Goal: Task Accomplishment & Management: Manage account settings

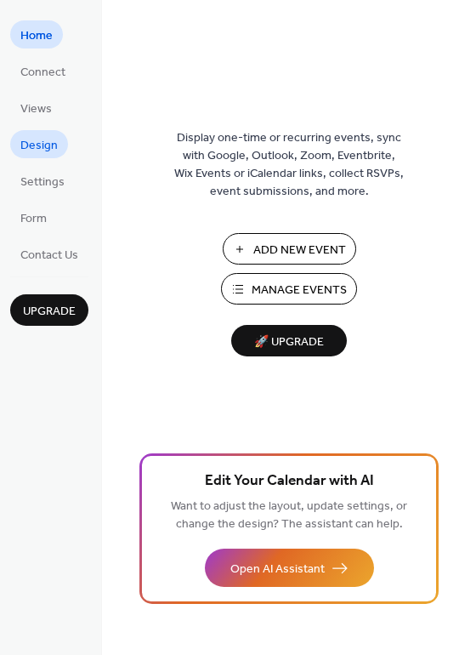
click at [28, 155] on span "Design" at bounding box center [38, 146] width 37 height 18
click at [36, 181] on span "Settings" at bounding box center [42, 182] width 44 height 18
click at [302, 284] on span "Manage Events" at bounding box center [299, 290] width 95 height 18
click at [37, 71] on span "Connect" at bounding box center [42, 73] width 45 height 18
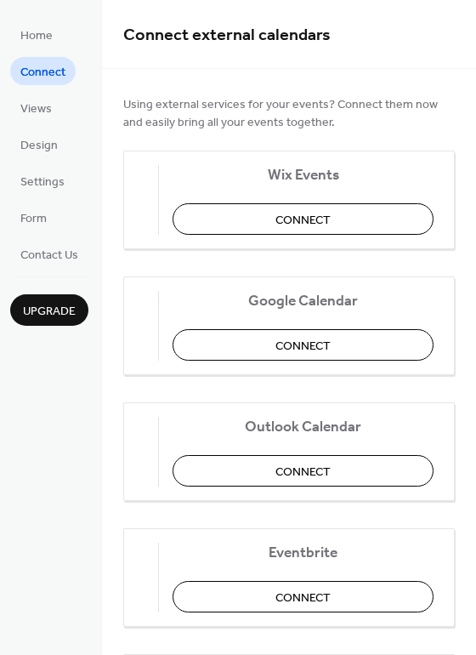
click at [52, 121] on li "Views" at bounding box center [36, 108] width 52 height 28
click at [40, 110] on span "Views" at bounding box center [35, 109] width 31 height 18
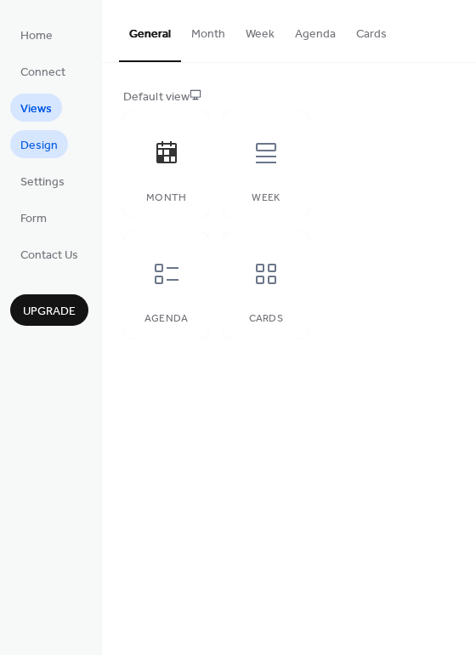
click at [55, 145] on span "Design" at bounding box center [38, 146] width 37 height 18
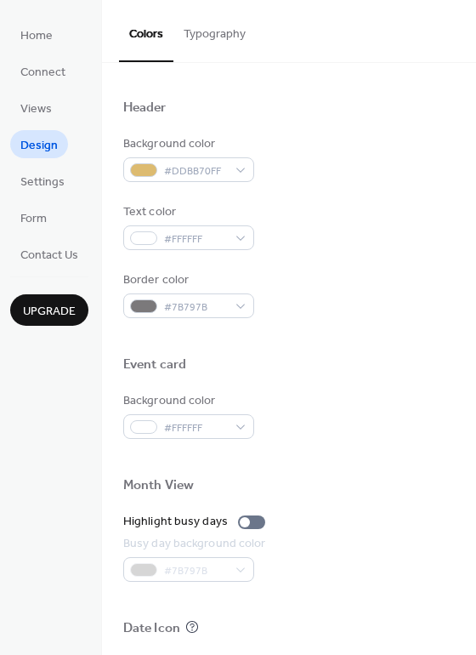
scroll to position [727, 0]
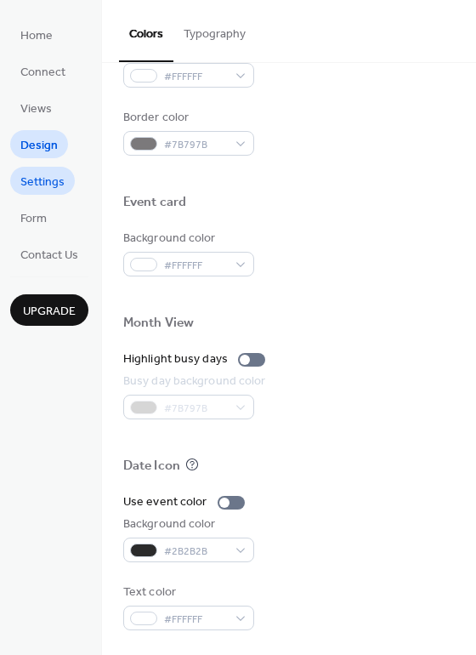
click at [56, 187] on span "Settings" at bounding box center [42, 182] width 44 height 18
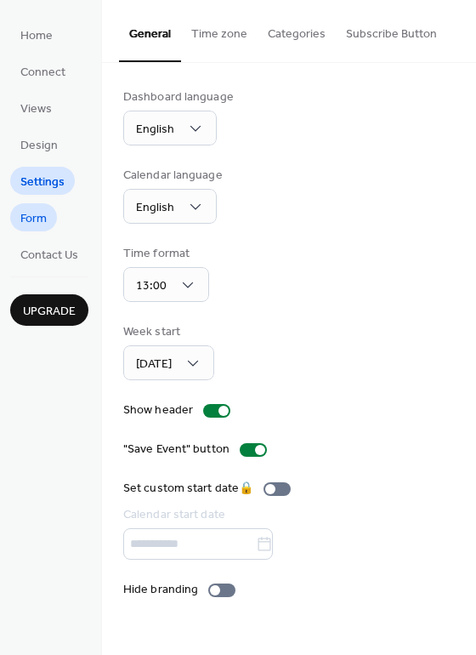
click at [46, 218] on span "Form" at bounding box center [33, 219] width 26 height 18
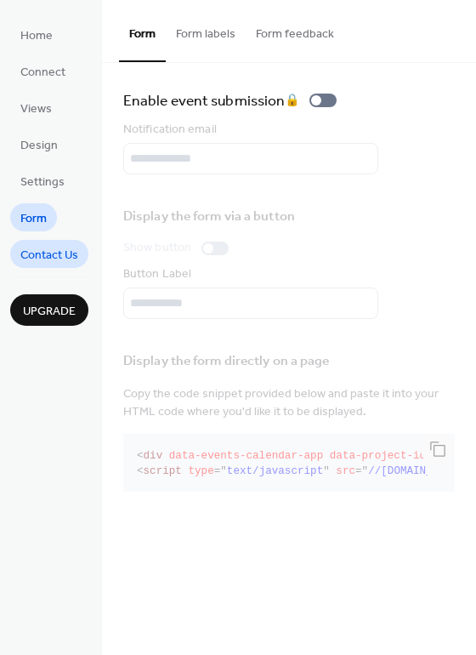
click at [33, 258] on span "Contact Us" at bounding box center [49, 256] width 58 height 18
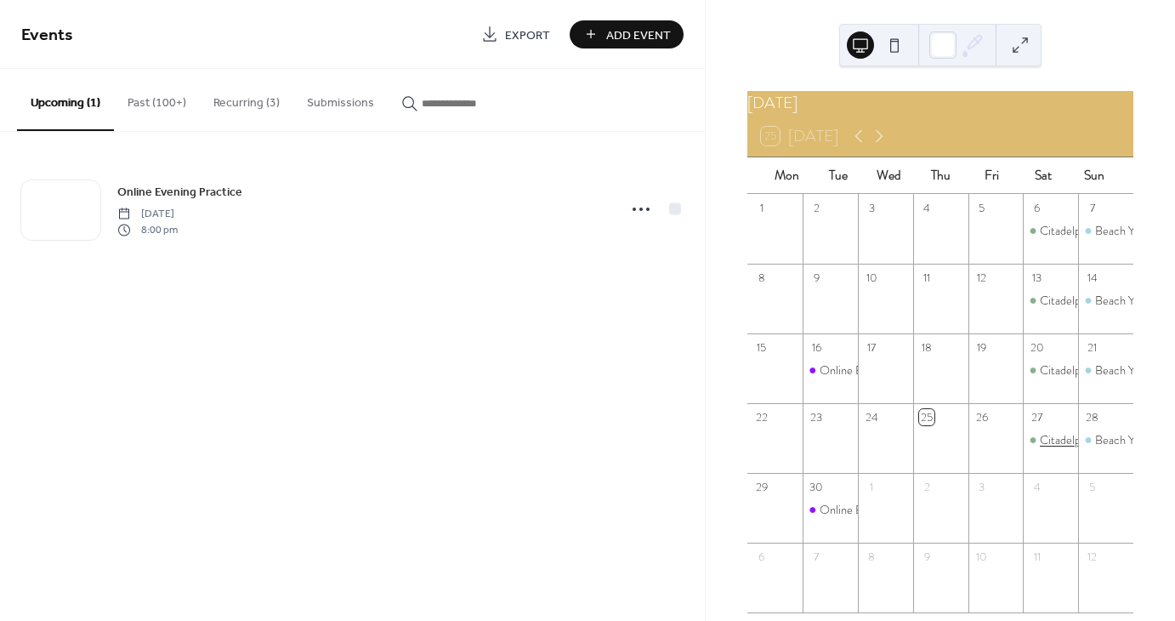
click at [1047, 448] on div "Citadelpark Outdoor Yoga" at bounding box center [1103, 439] width 127 height 17
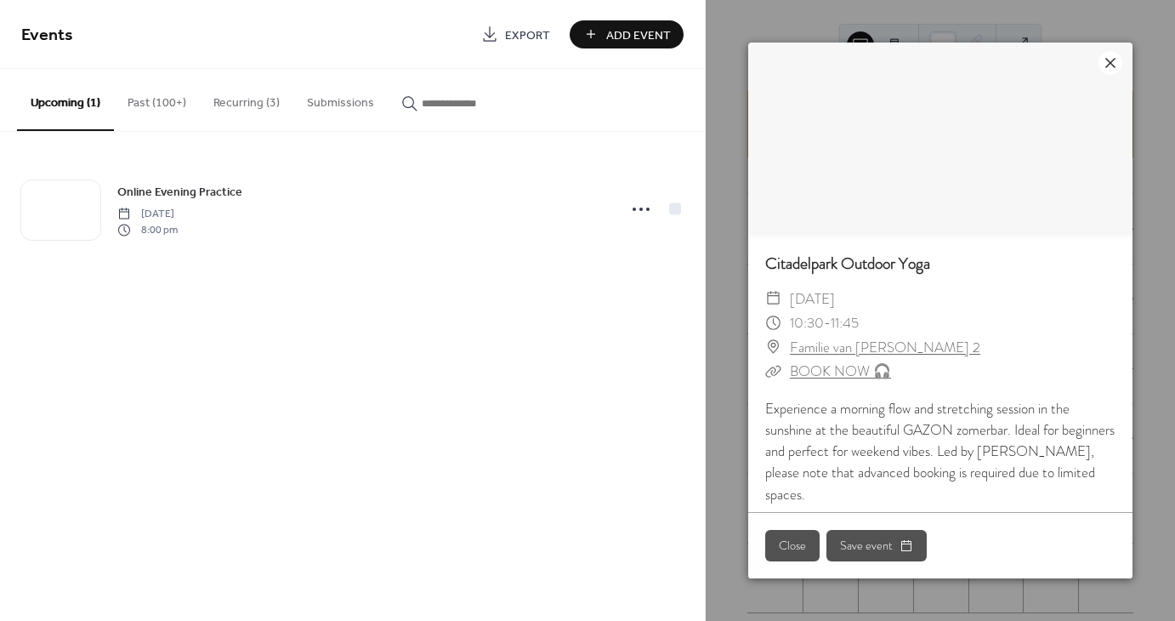
click at [1110, 64] on icon at bounding box center [1110, 63] width 20 height 20
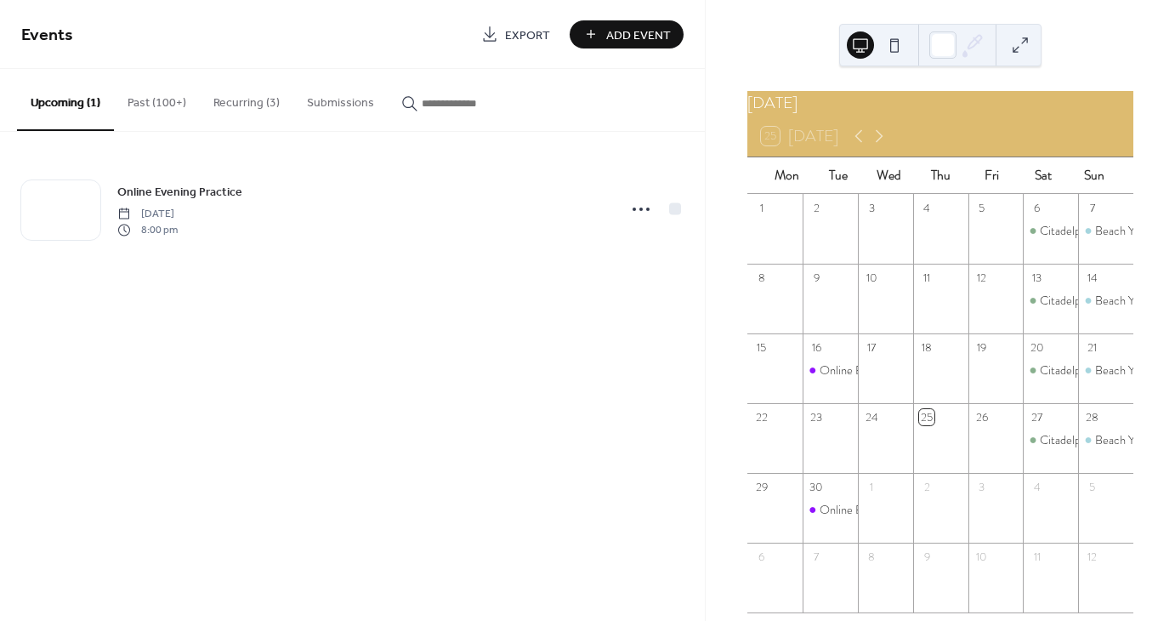
click at [83, 101] on button "Upcoming (1)" at bounding box center [65, 100] width 97 height 62
click at [1040, 448] on div "Citadelpark Outdoor Yoga" at bounding box center [1103, 439] width 127 height 17
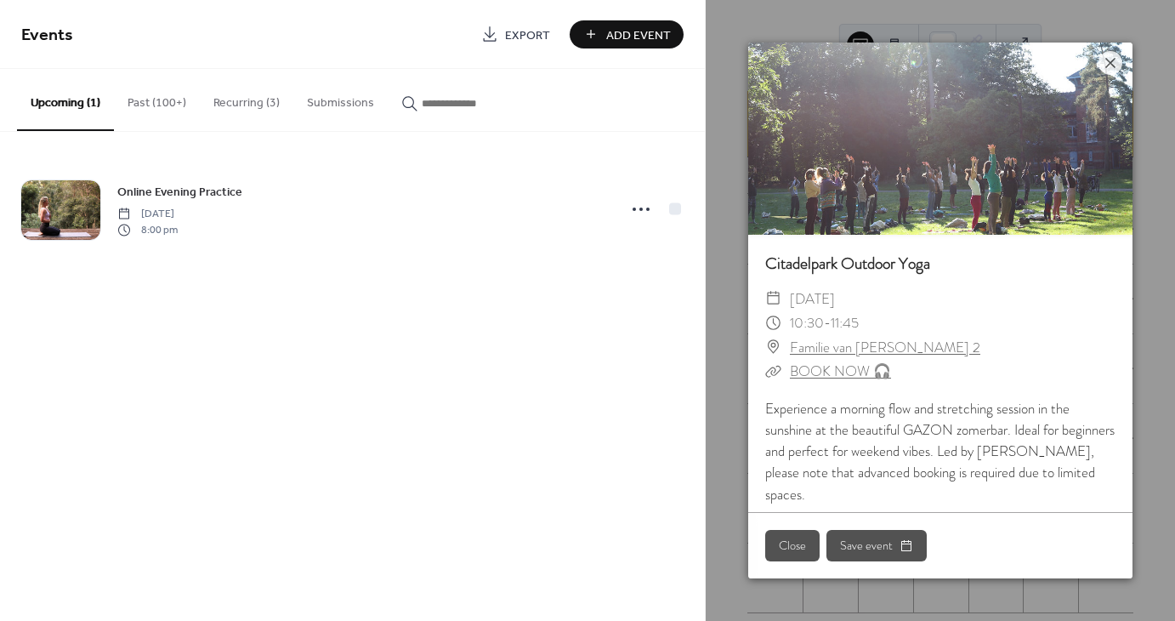
click at [951, 433] on div "Experience a morning flow and stretching session in the sunshine at the beautif…" at bounding box center [940, 451] width 384 height 107
click at [1109, 71] on icon at bounding box center [1110, 63] width 20 height 20
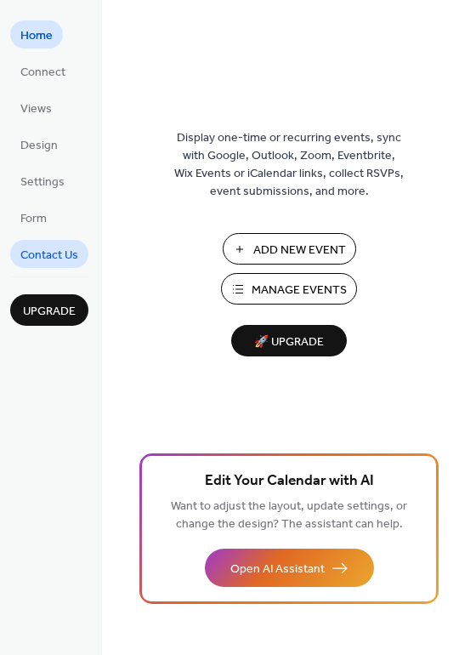
click at [47, 247] on span "Contact Us" at bounding box center [49, 256] width 58 height 18
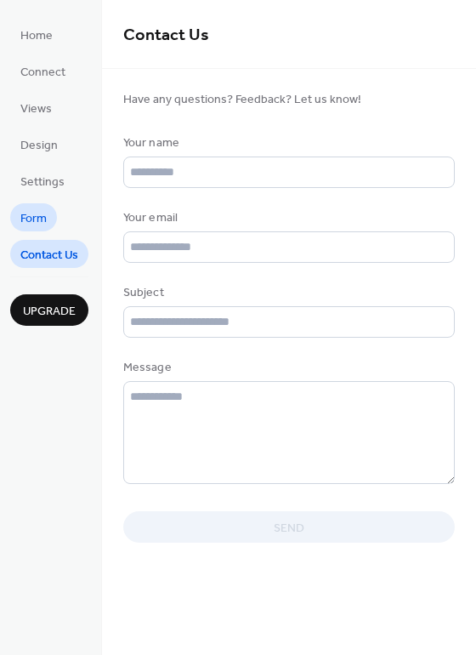
click at [37, 213] on span "Form" at bounding box center [33, 219] width 26 height 18
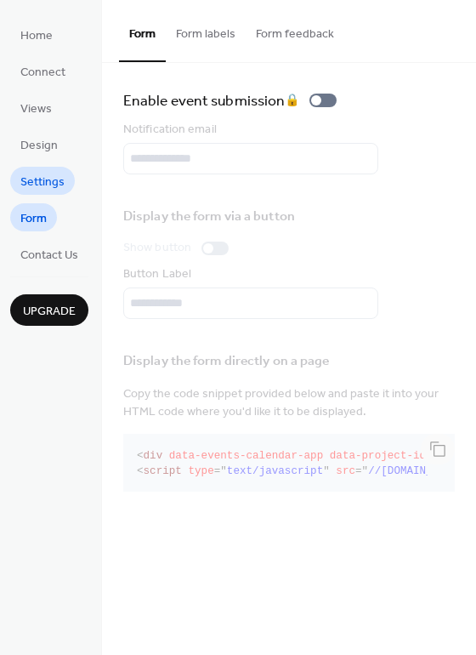
click at [46, 183] on span "Settings" at bounding box center [42, 182] width 44 height 18
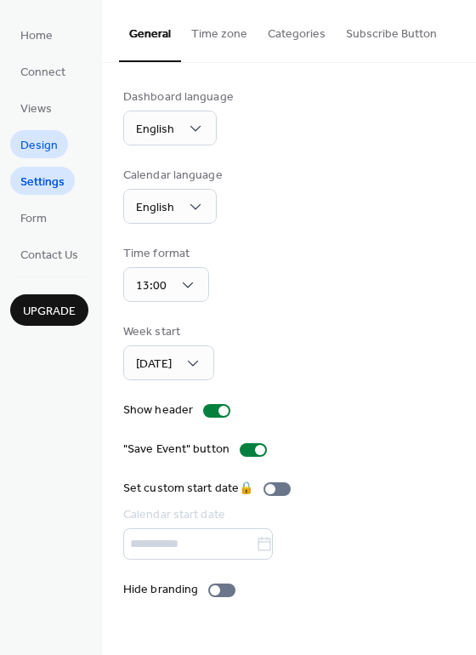
click at [44, 150] on span "Design" at bounding box center [38, 146] width 37 height 18
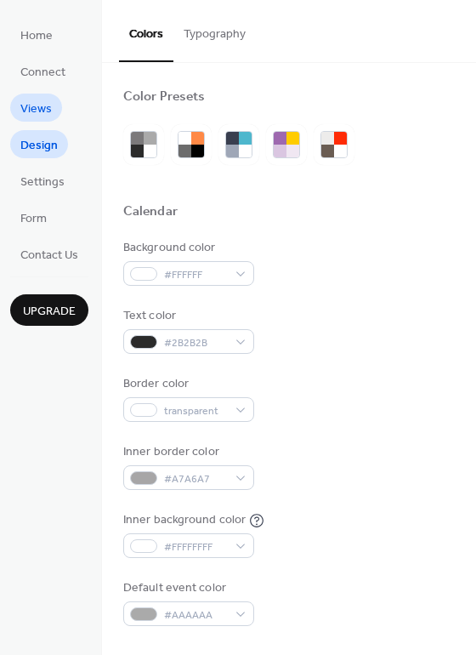
click at [36, 111] on span "Views" at bounding box center [35, 109] width 31 height 18
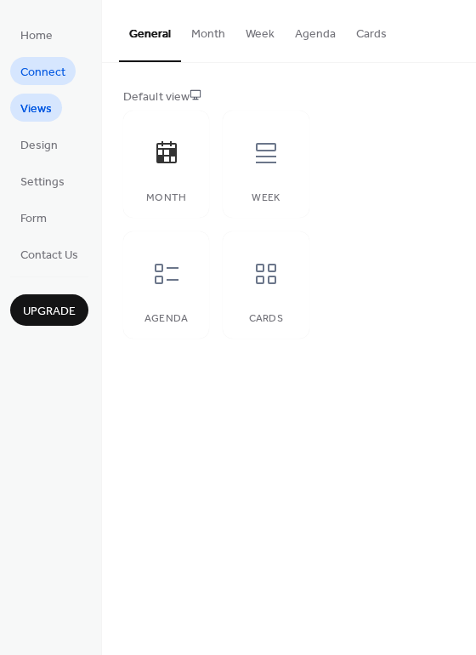
click at [38, 71] on span "Connect" at bounding box center [42, 73] width 45 height 18
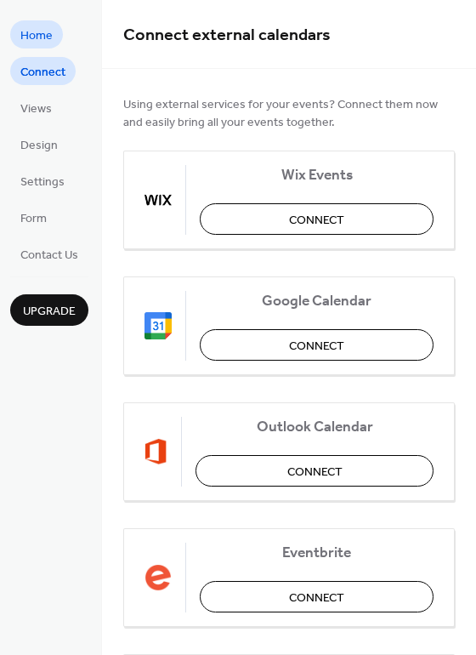
click at [40, 30] on span "Home" at bounding box center [36, 36] width 32 height 18
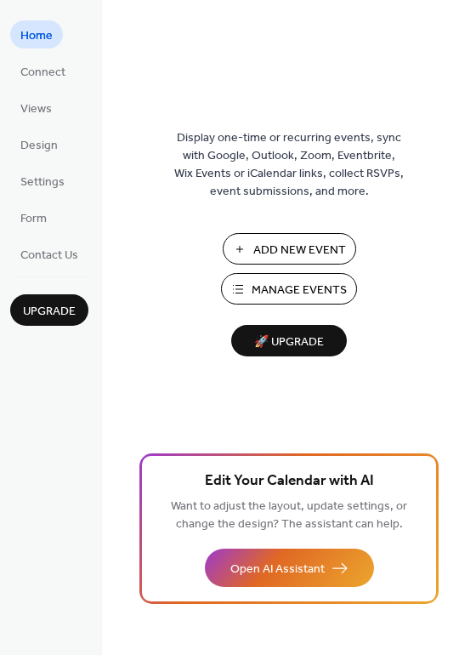
click at [256, 290] on span "Manage Events" at bounding box center [299, 290] width 95 height 18
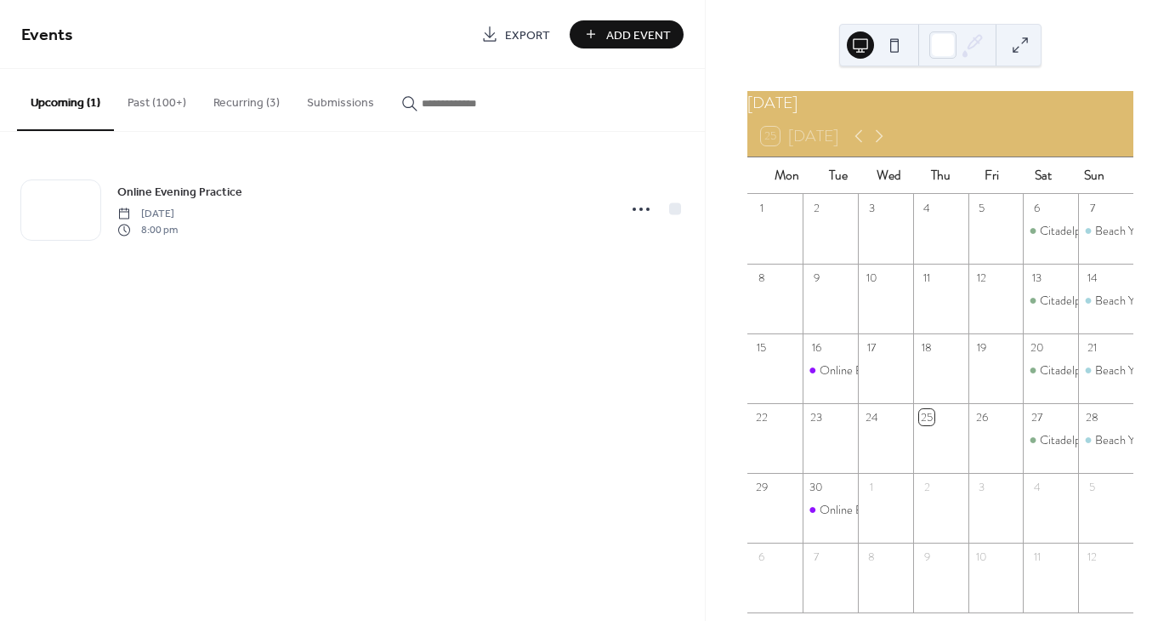
click at [170, 104] on button "Past (100+)" at bounding box center [157, 99] width 86 height 60
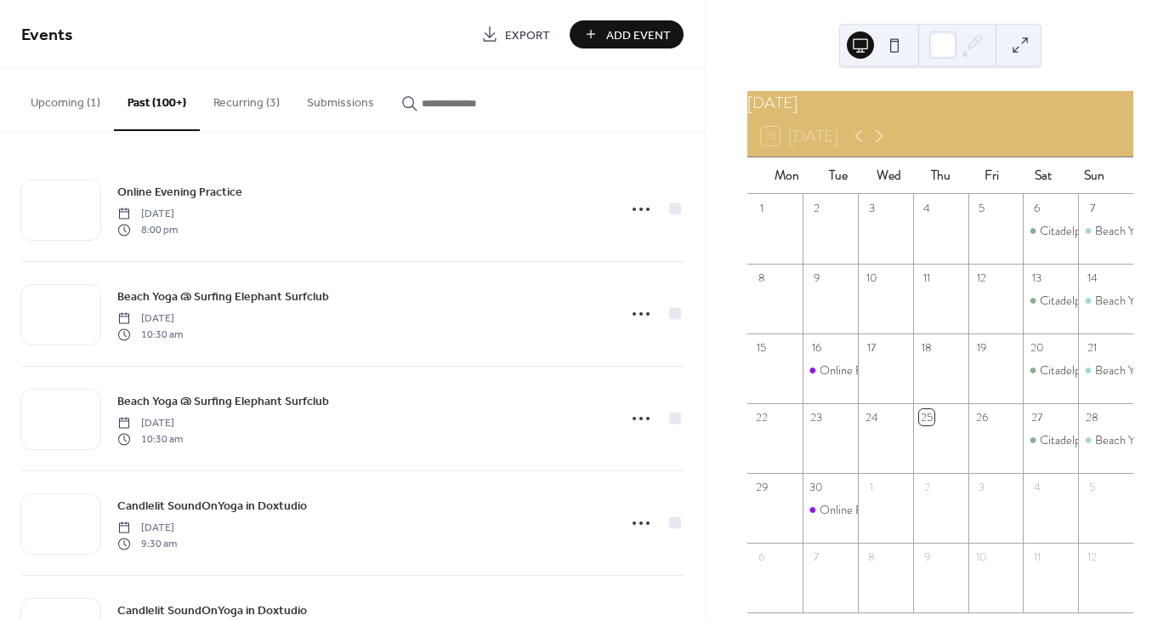
click at [265, 100] on button "Recurring (3)" at bounding box center [247, 99] width 94 height 60
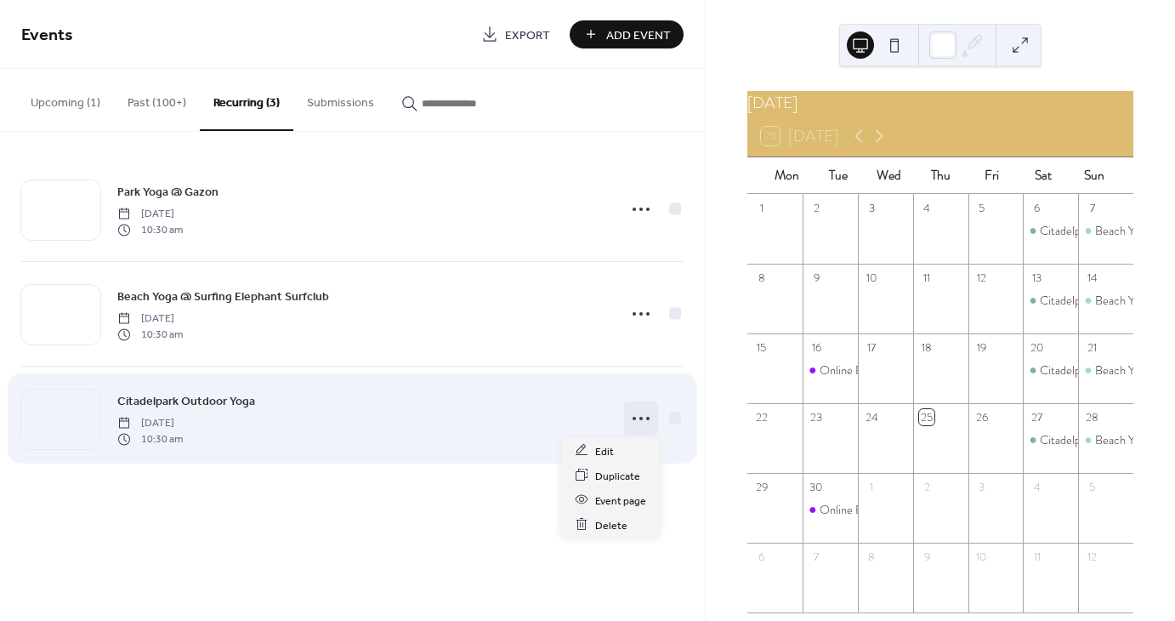
click at [640, 423] on icon at bounding box center [640, 418] width 27 height 27
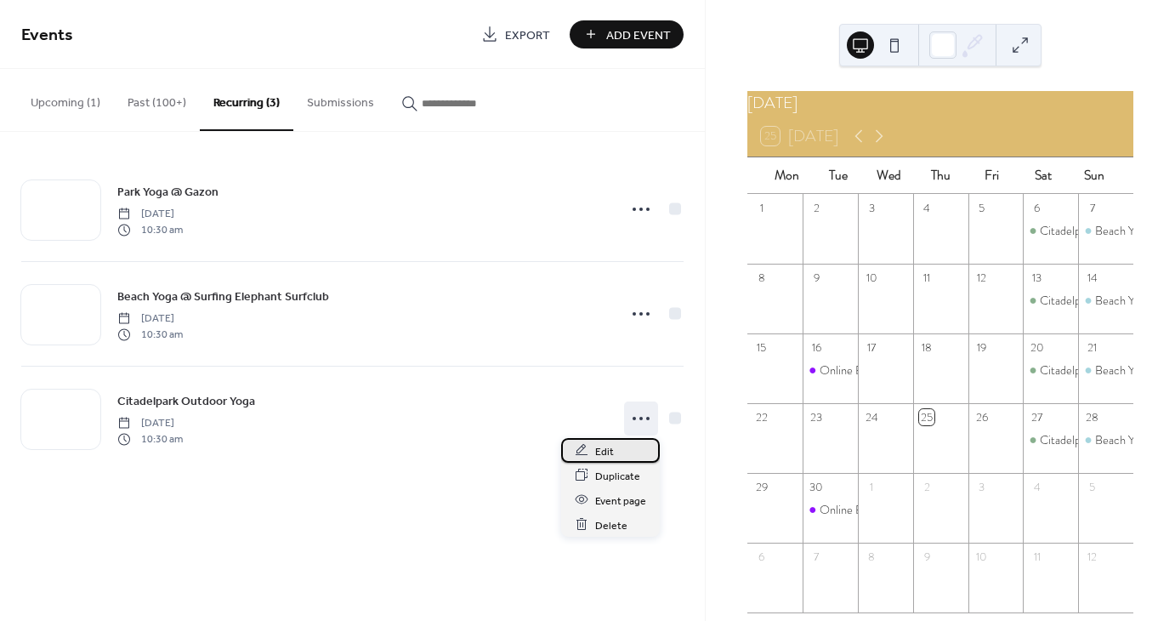
click at [615, 452] on div "Edit" at bounding box center [610, 450] width 99 height 25
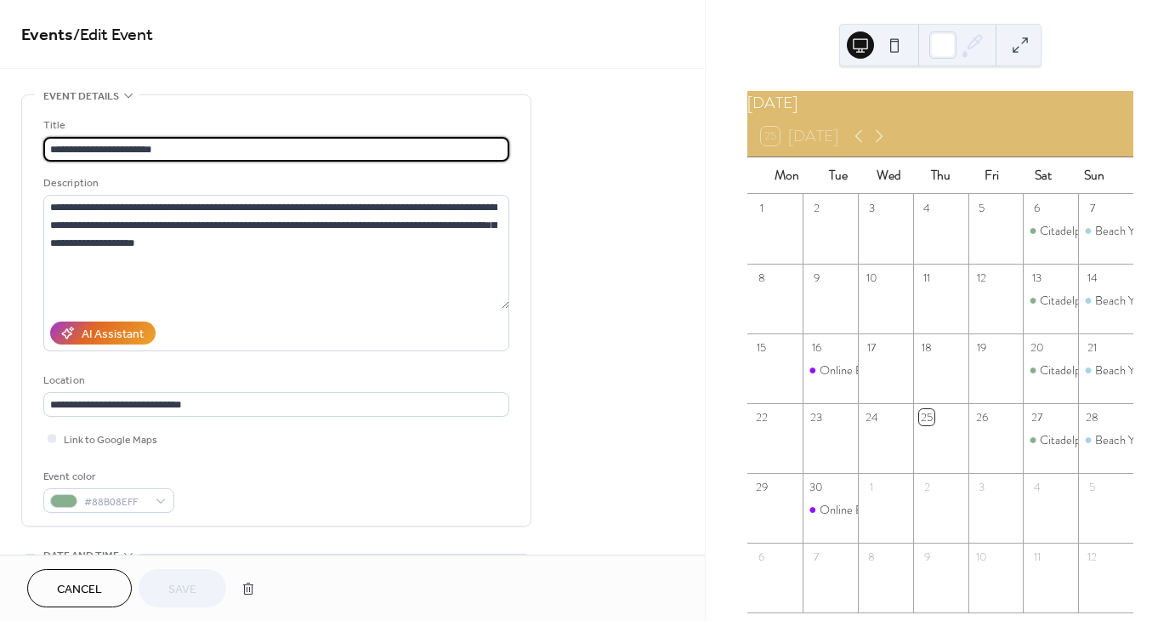
type input "**********"
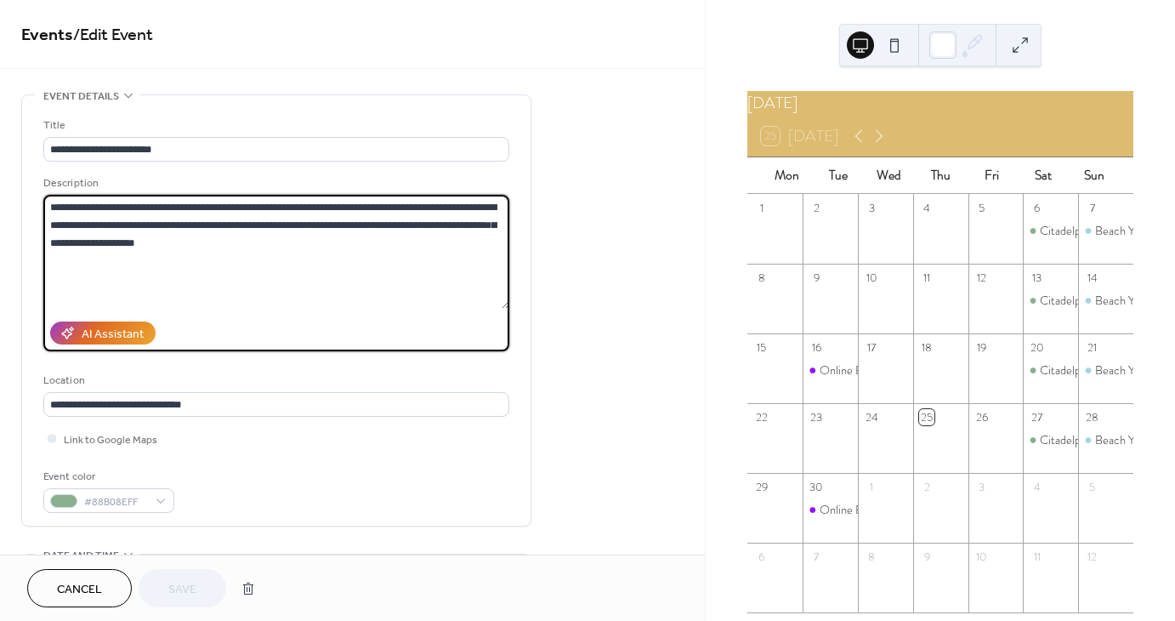
click at [445, 203] on textarea "**********" at bounding box center [276, 252] width 466 height 114
drag, startPoint x: 490, startPoint y: 204, endPoint x: 408, endPoint y: 209, distance: 81.8
click at [408, 209] on textarea "**********" at bounding box center [276, 252] width 466 height 114
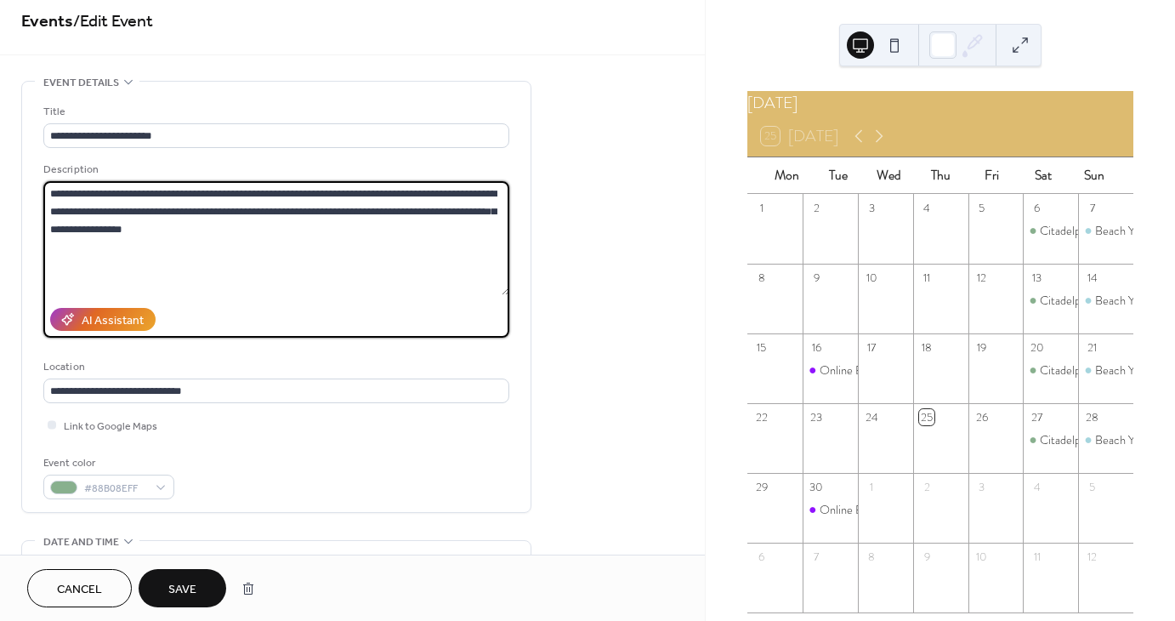
scroll to position [17, 0]
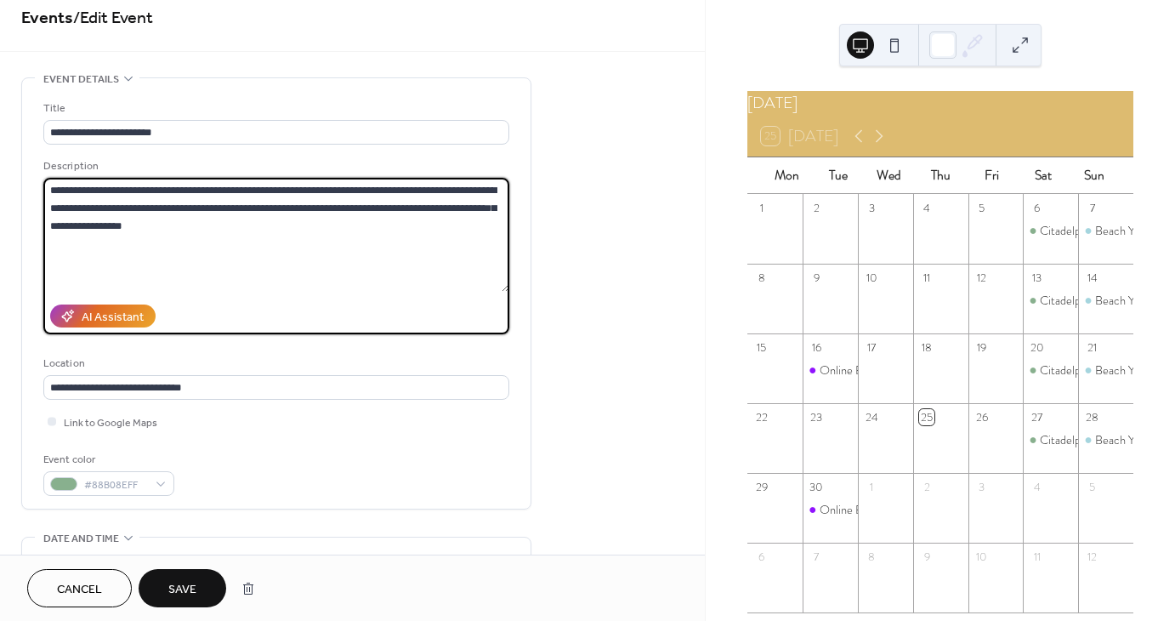
click at [295, 209] on textarea "**********" at bounding box center [276, 235] width 466 height 114
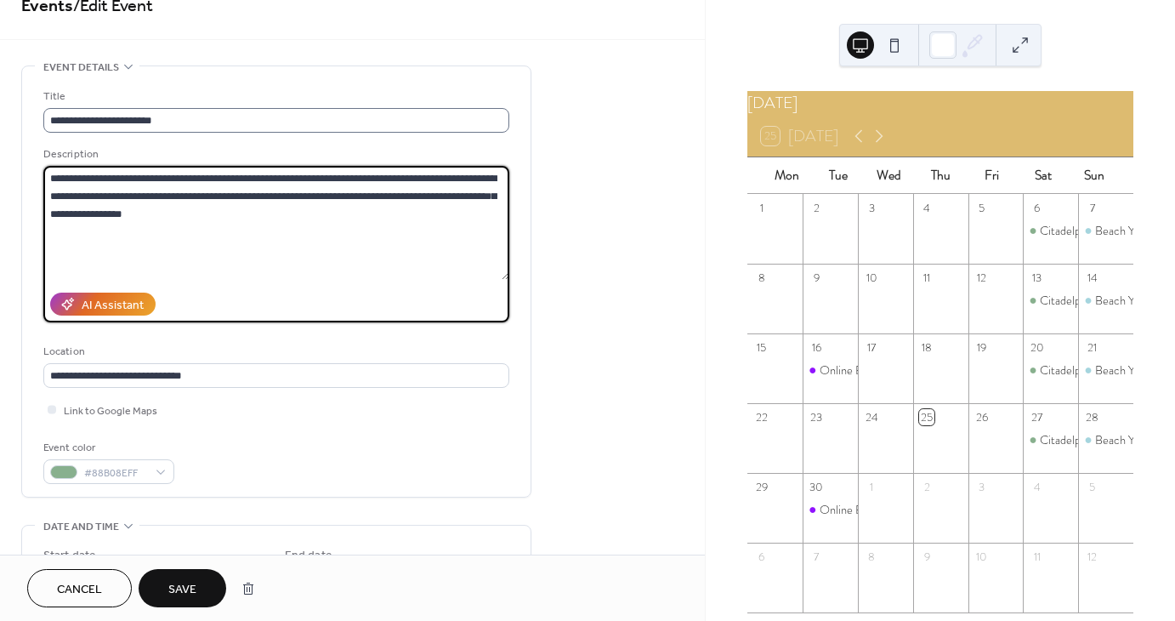
scroll to position [0, 0]
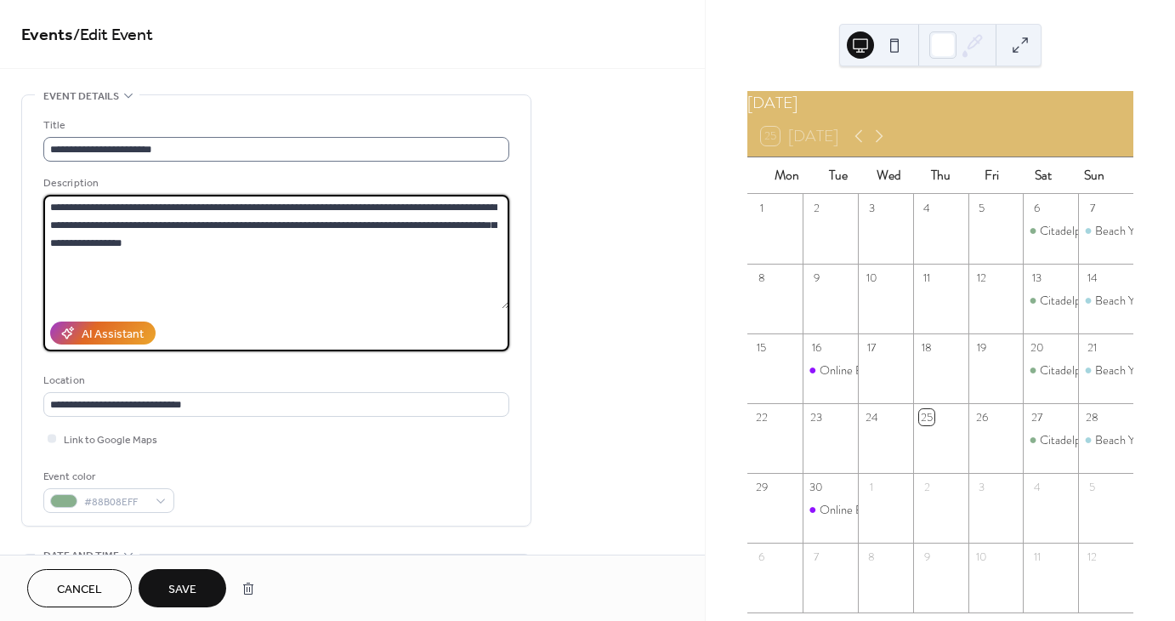
drag, startPoint x: 264, startPoint y: 247, endPoint x: 326, endPoint y: 160, distance: 107.8
click at [326, 161] on div "**********" at bounding box center [276, 314] width 466 height 396
click at [399, 254] on textarea "**********" at bounding box center [276, 252] width 466 height 114
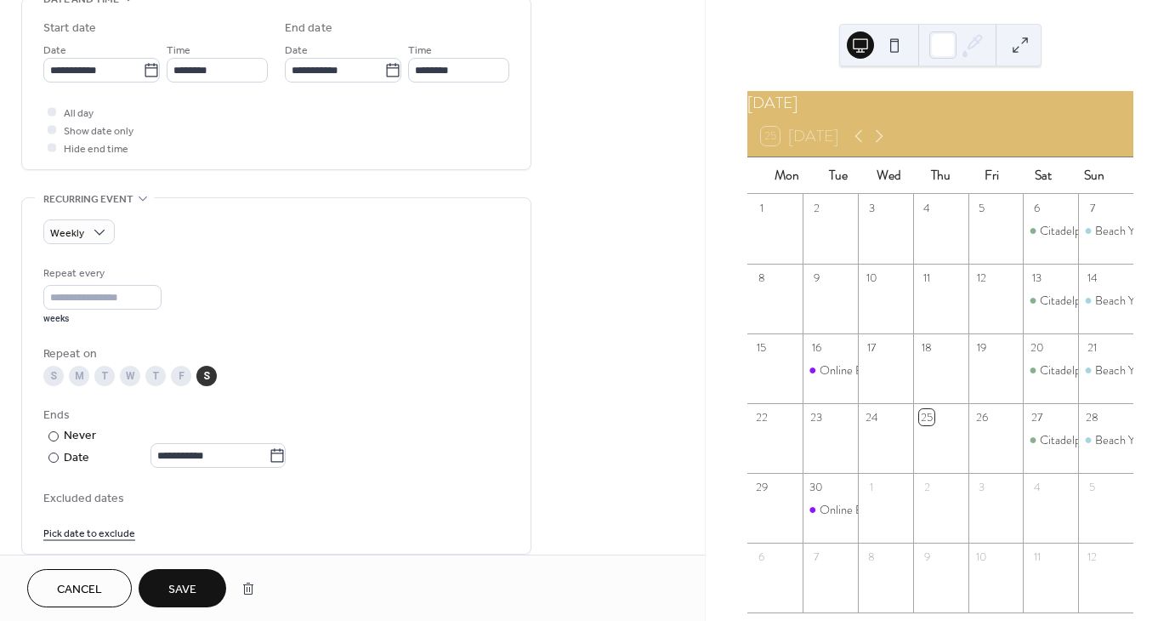
scroll to position [826, 0]
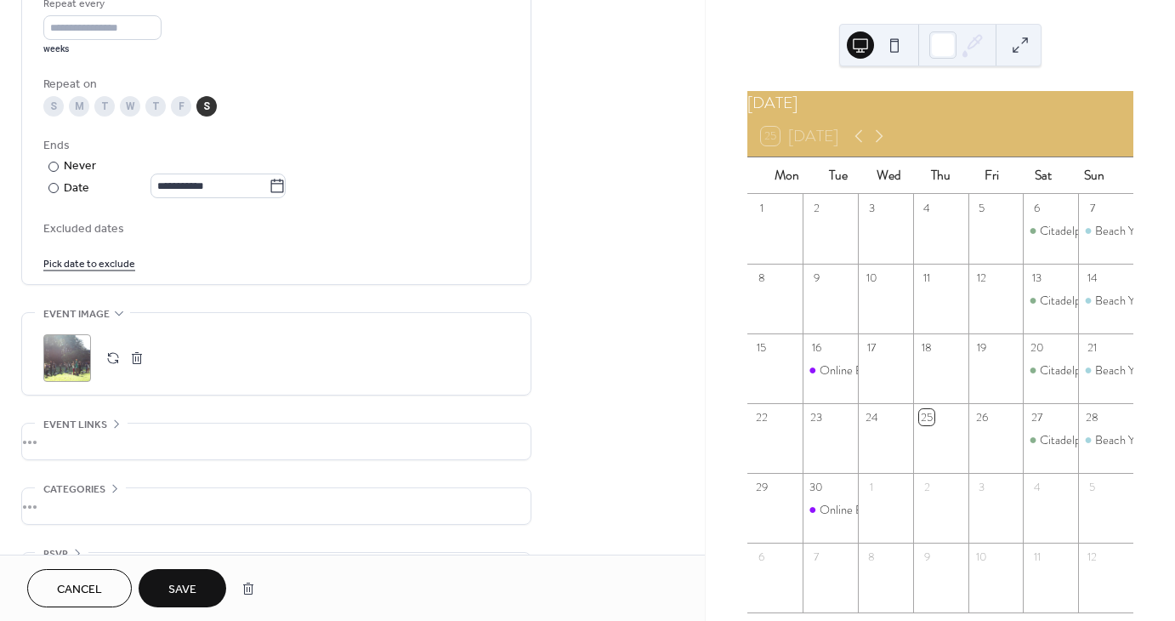
type textarea "**********"
click at [180, 598] on span "Save" at bounding box center [182, 590] width 28 height 18
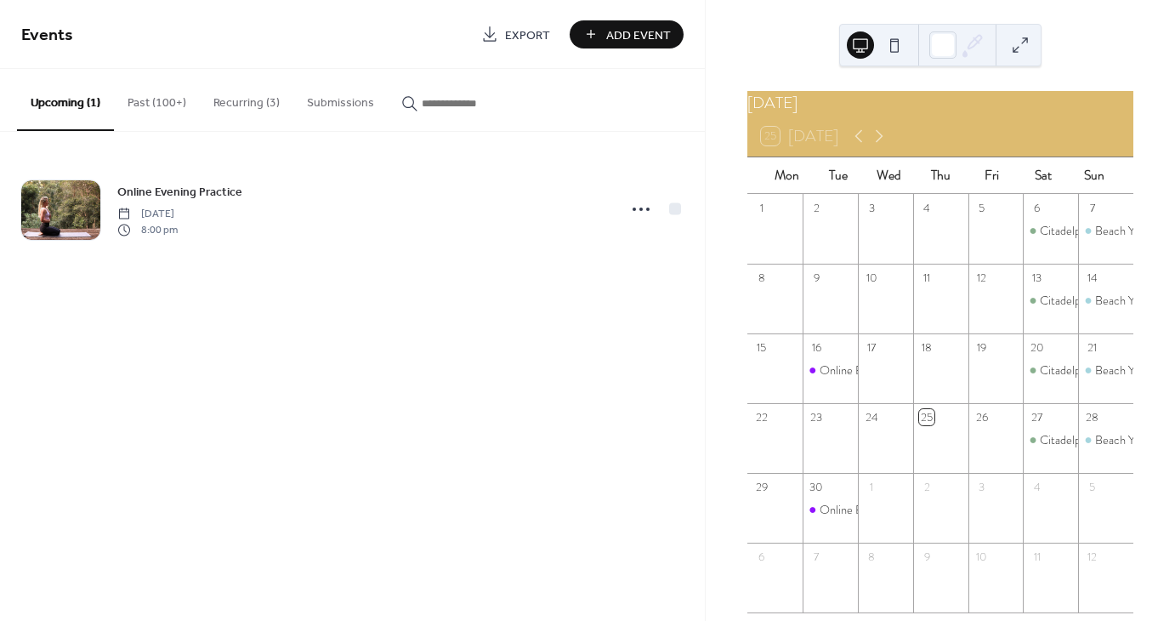
click at [257, 112] on button "Recurring (3)" at bounding box center [247, 99] width 94 height 60
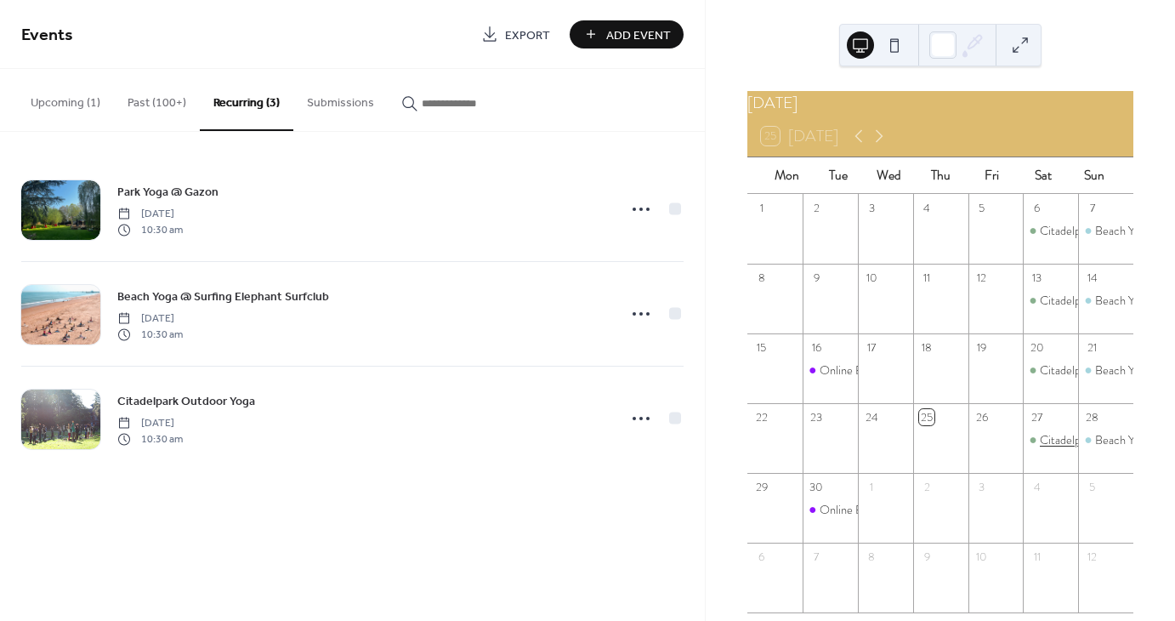
click at [1044, 448] on div "Citadelpark Outdoor Yoga" at bounding box center [1103, 439] width 127 height 17
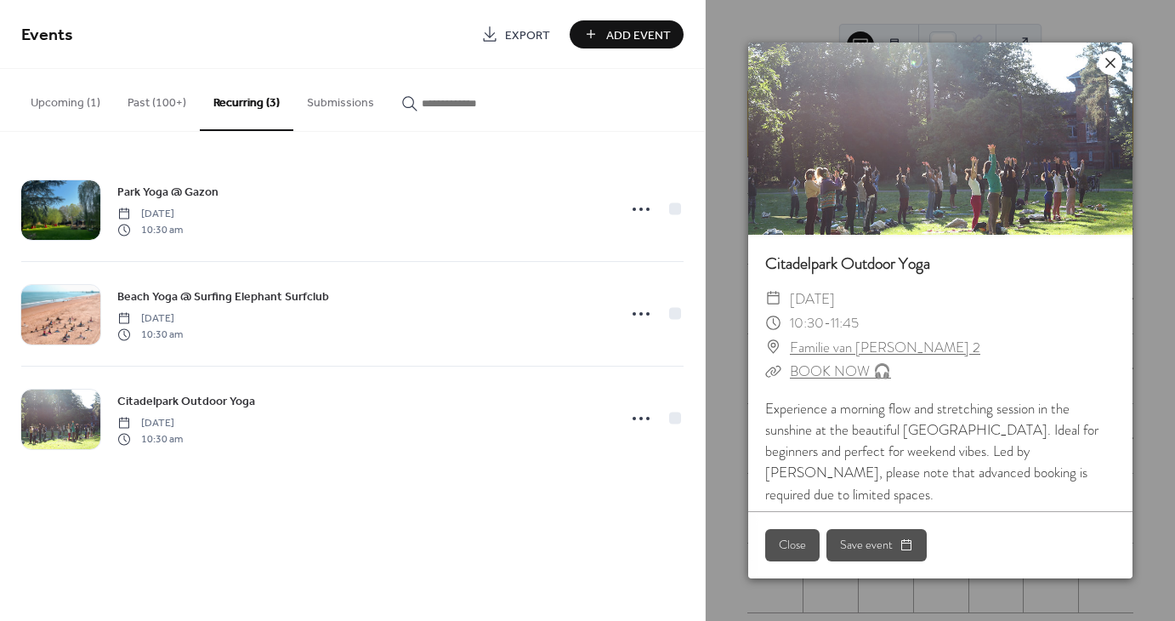
click at [1106, 63] on icon at bounding box center [1110, 63] width 20 height 20
